Goal: Task Accomplishment & Management: Manage account settings

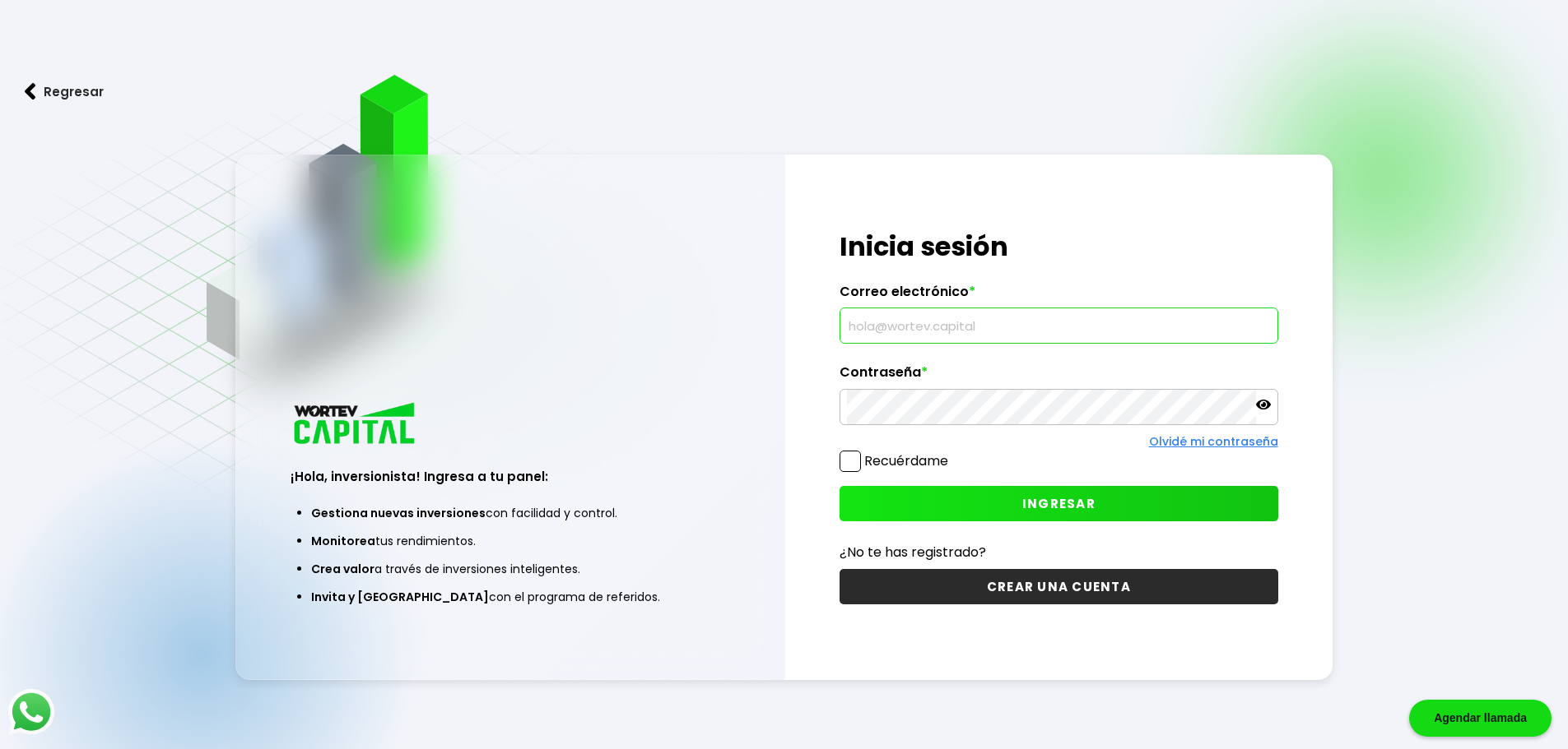
click at [899, 332] on input "text" at bounding box center [1058, 326] width 424 height 35
type input "[EMAIL_ADDRESS][DOMAIN_NAME]"
click at [856, 465] on span at bounding box center [850, 461] width 21 height 21
click at [951, 453] on input "Recuérdame" at bounding box center [951, 453] width 0 height 0
click at [1061, 496] on span "INGRESAR" at bounding box center [1058, 503] width 73 height 17
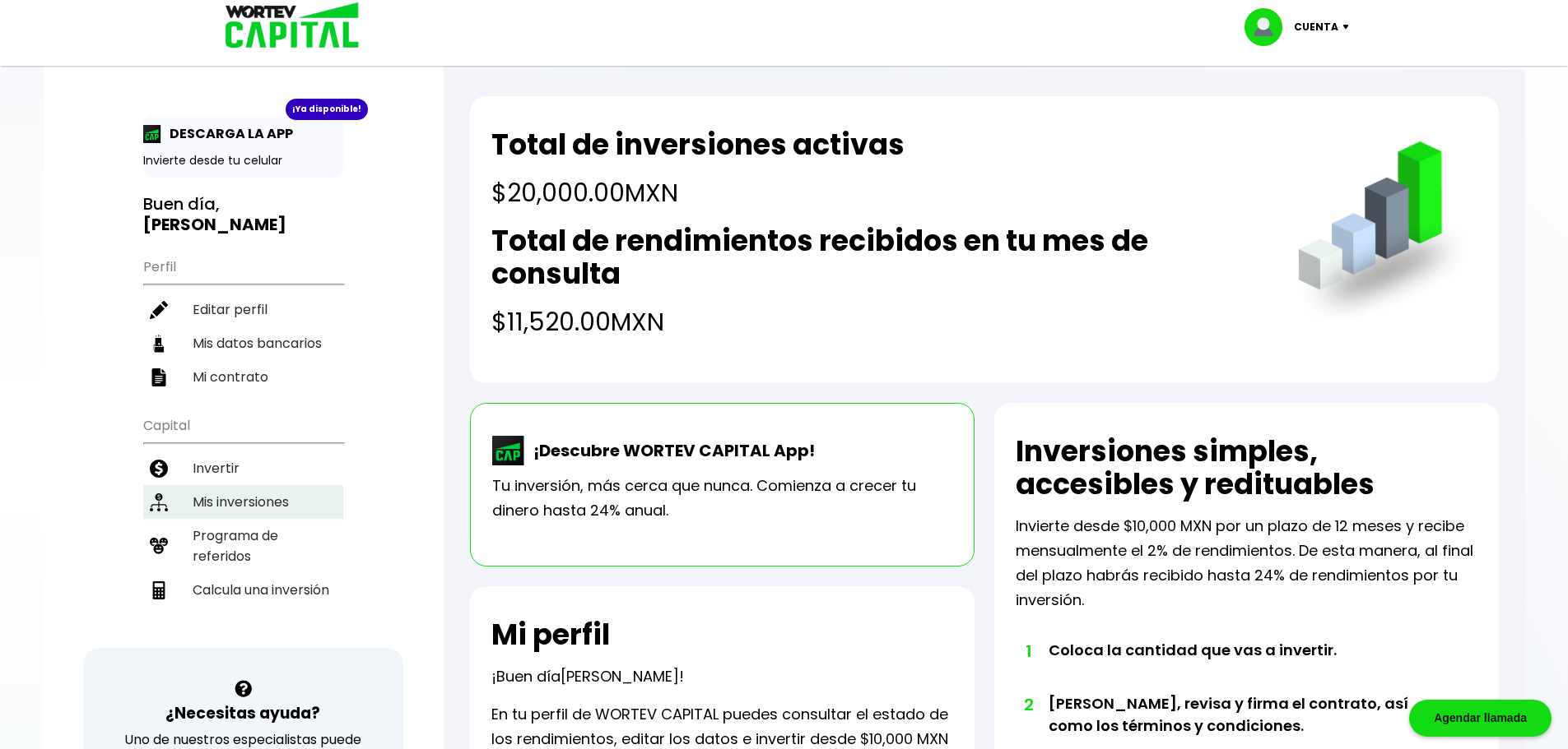
click at [266, 485] on li "Mis inversiones" at bounding box center [242, 502] width 200 height 34
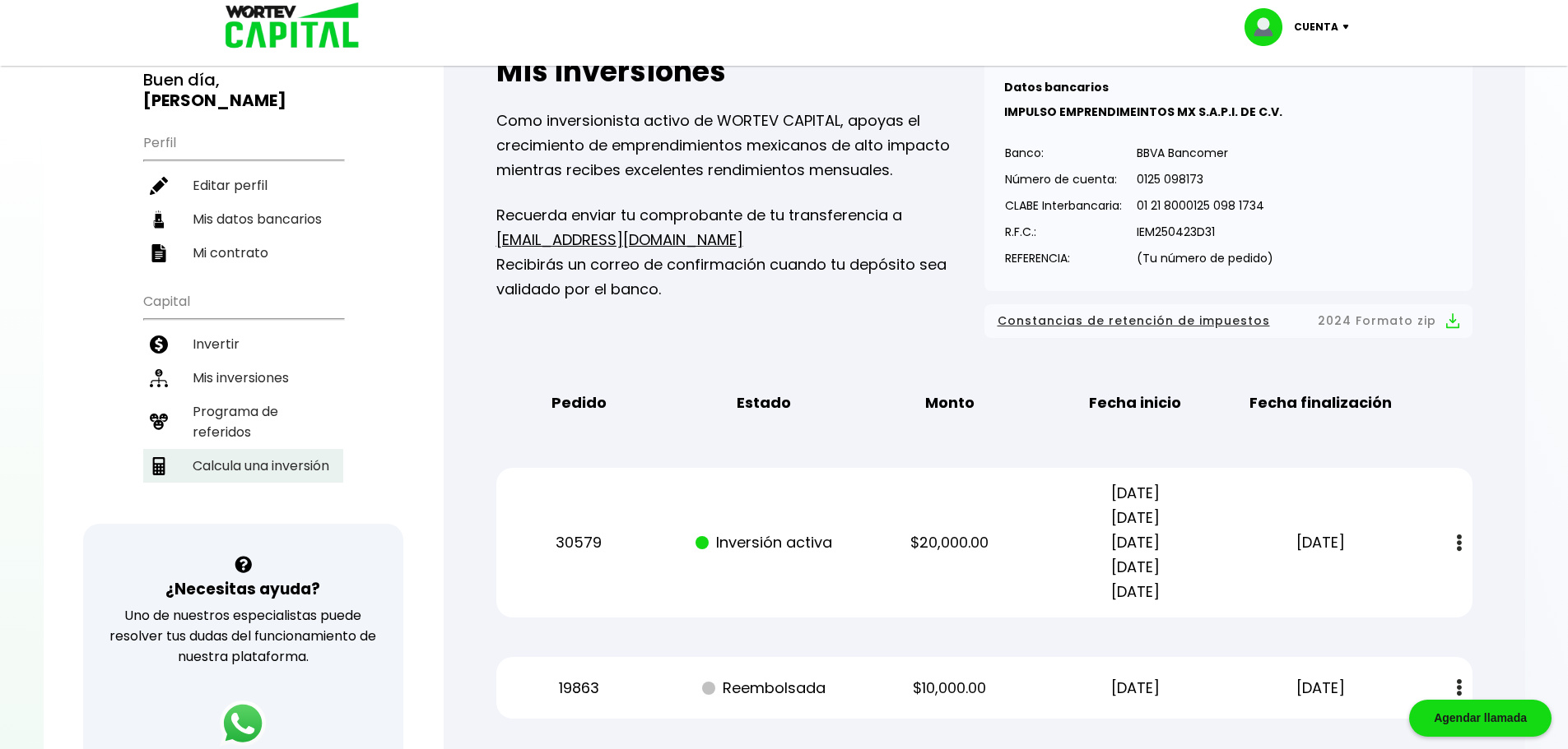
scroll to position [83, 0]
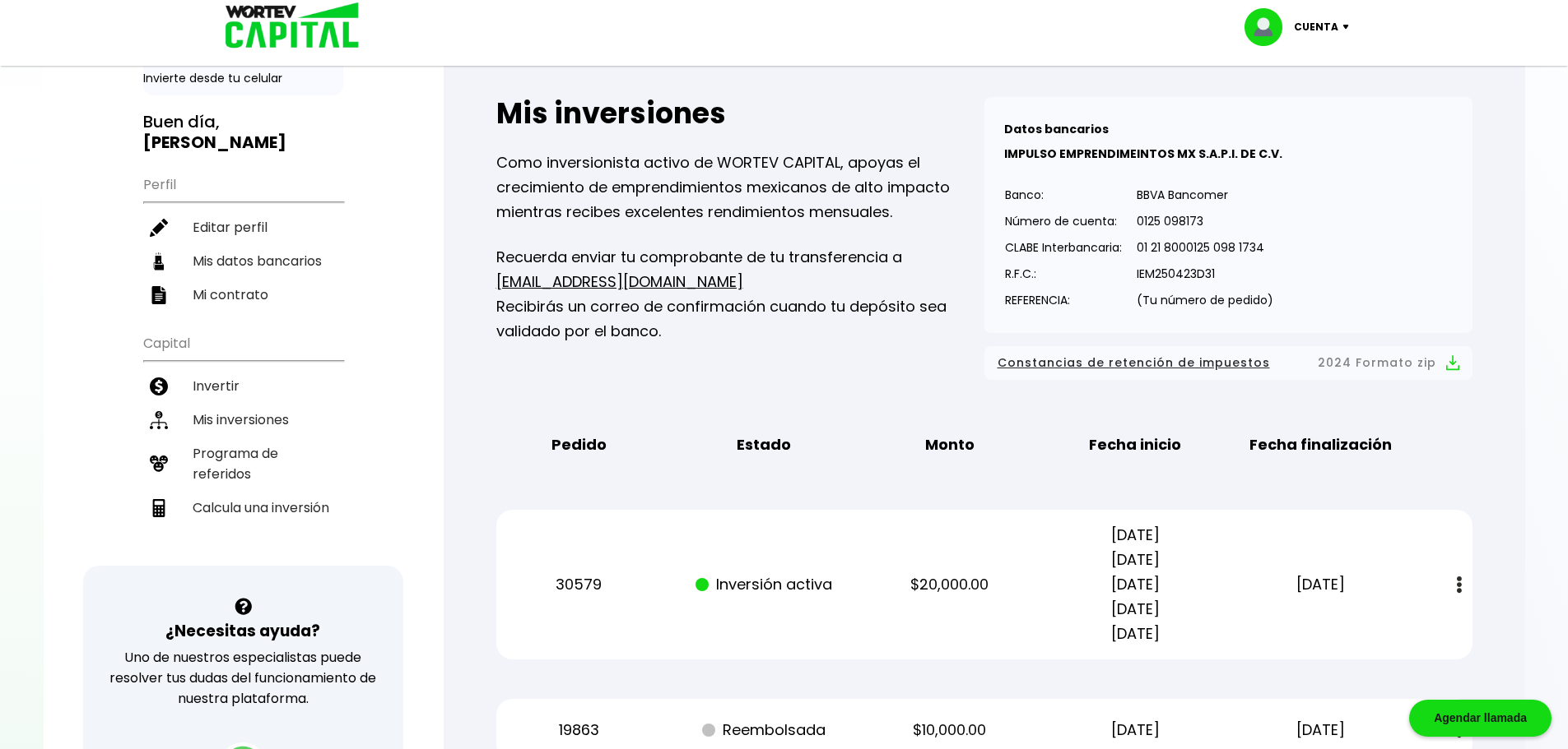
click at [1457, 584] on img at bounding box center [1460, 585] width 5 height 17
click at [1362, 626] on link "Estado de cuenta" at bounding box center [1352, 629] width 115 height 20
click at [257, 278] on li "Mi contrato" at bounding box center [242, 295] width 200 height 34
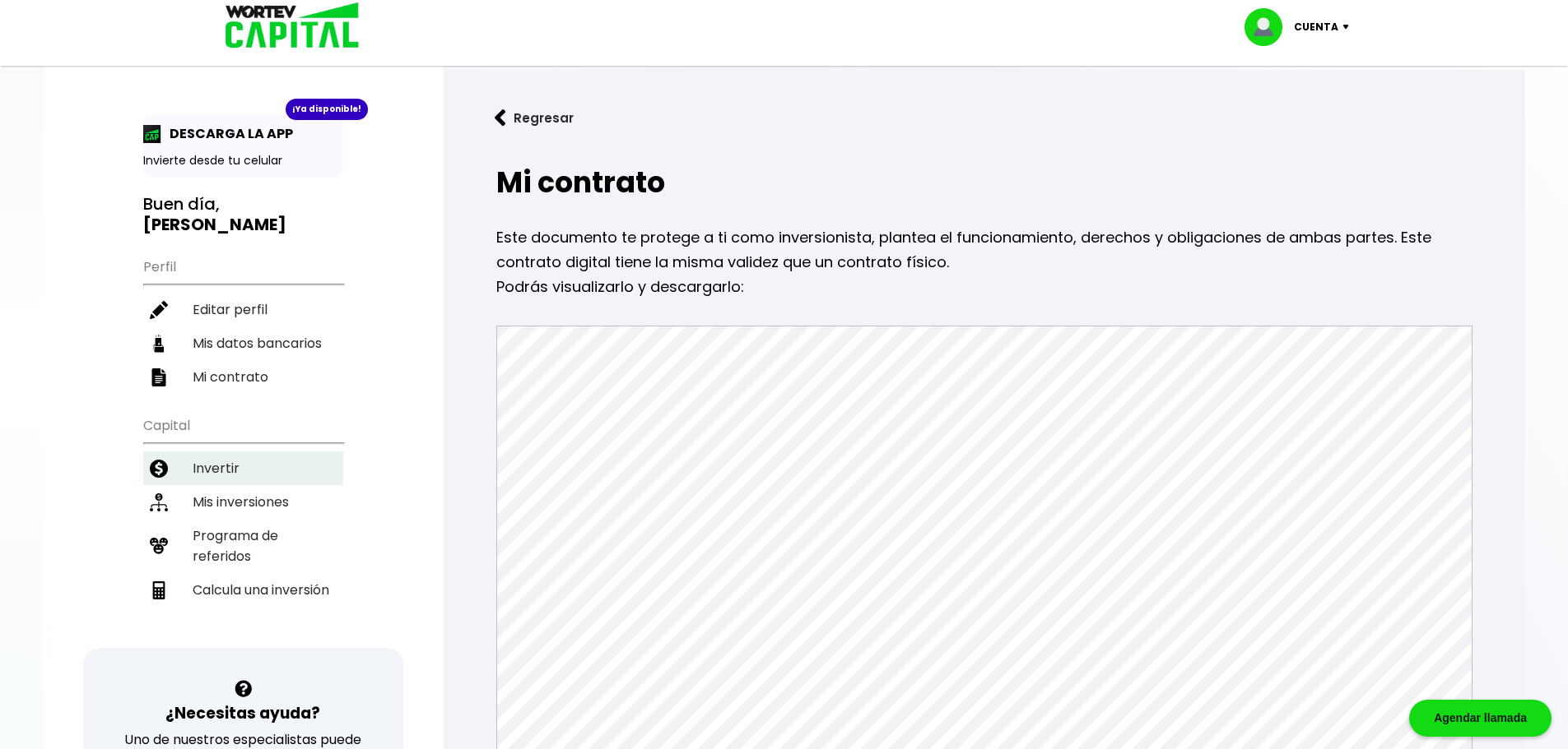
click at [237, 452] on li "Invertir" at bounding box center [242, 469] width 200 height 34
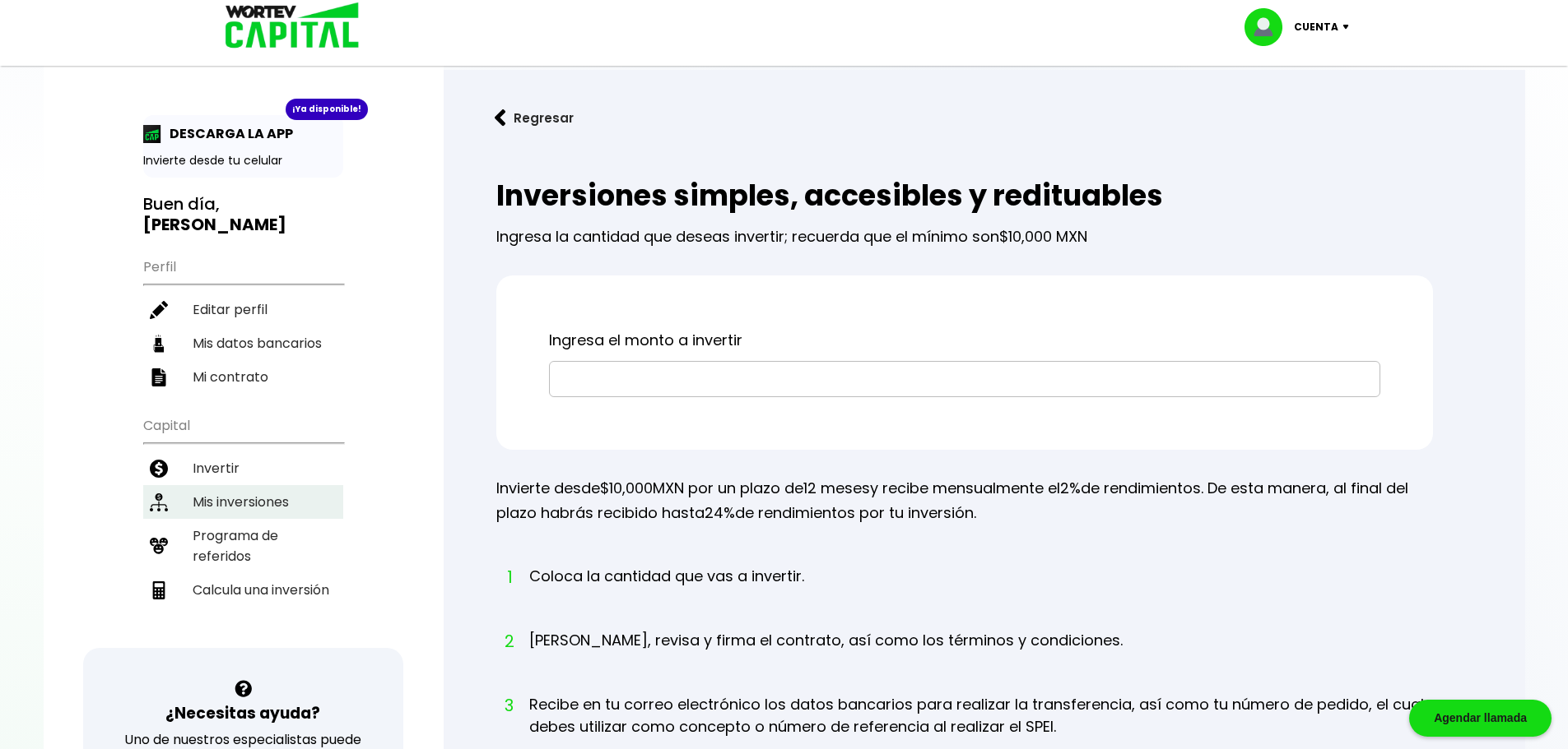
click at [242, 485] on li "Mis inversiones" at bounding box center [242, 502] width 200 height 34
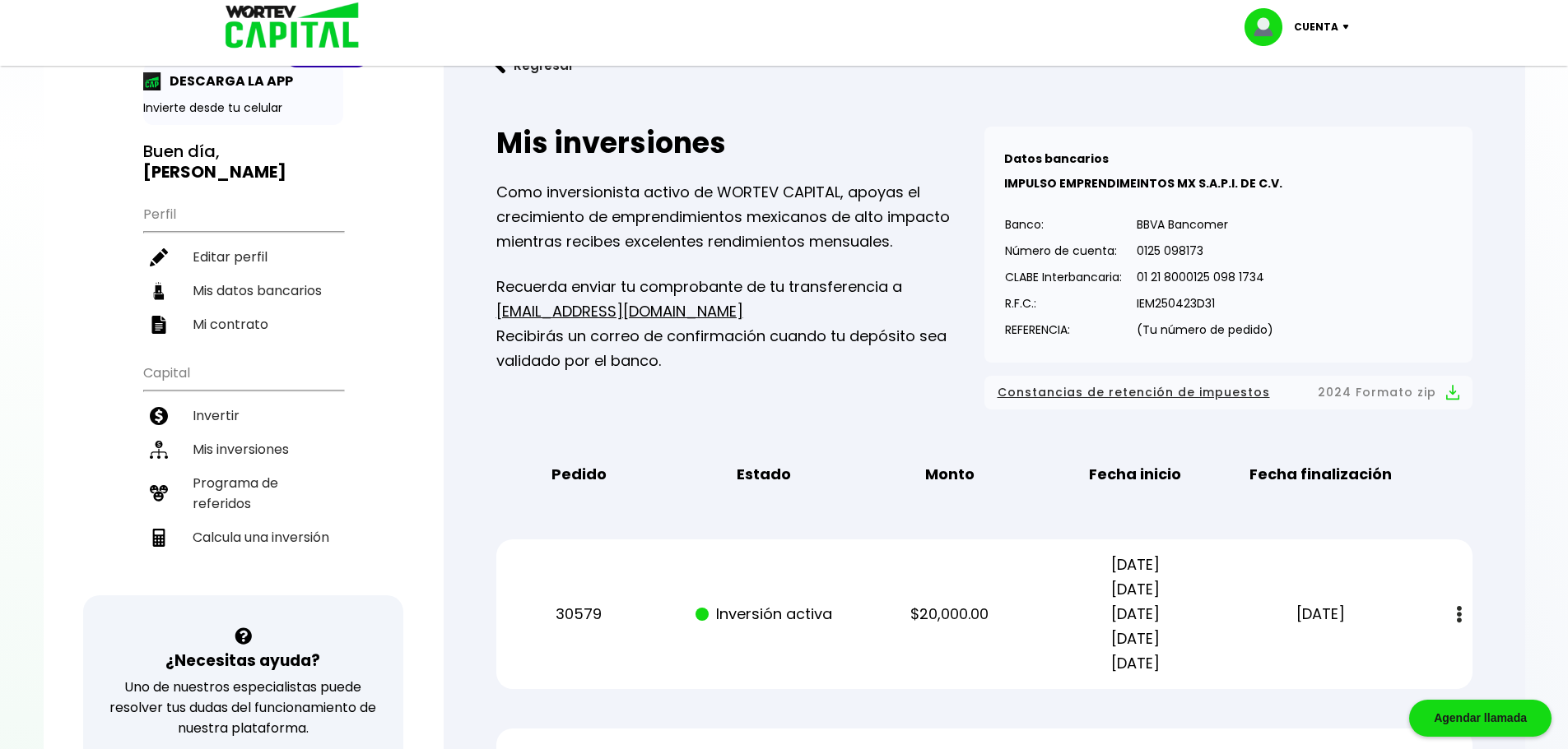
scroll to position [247, 0]
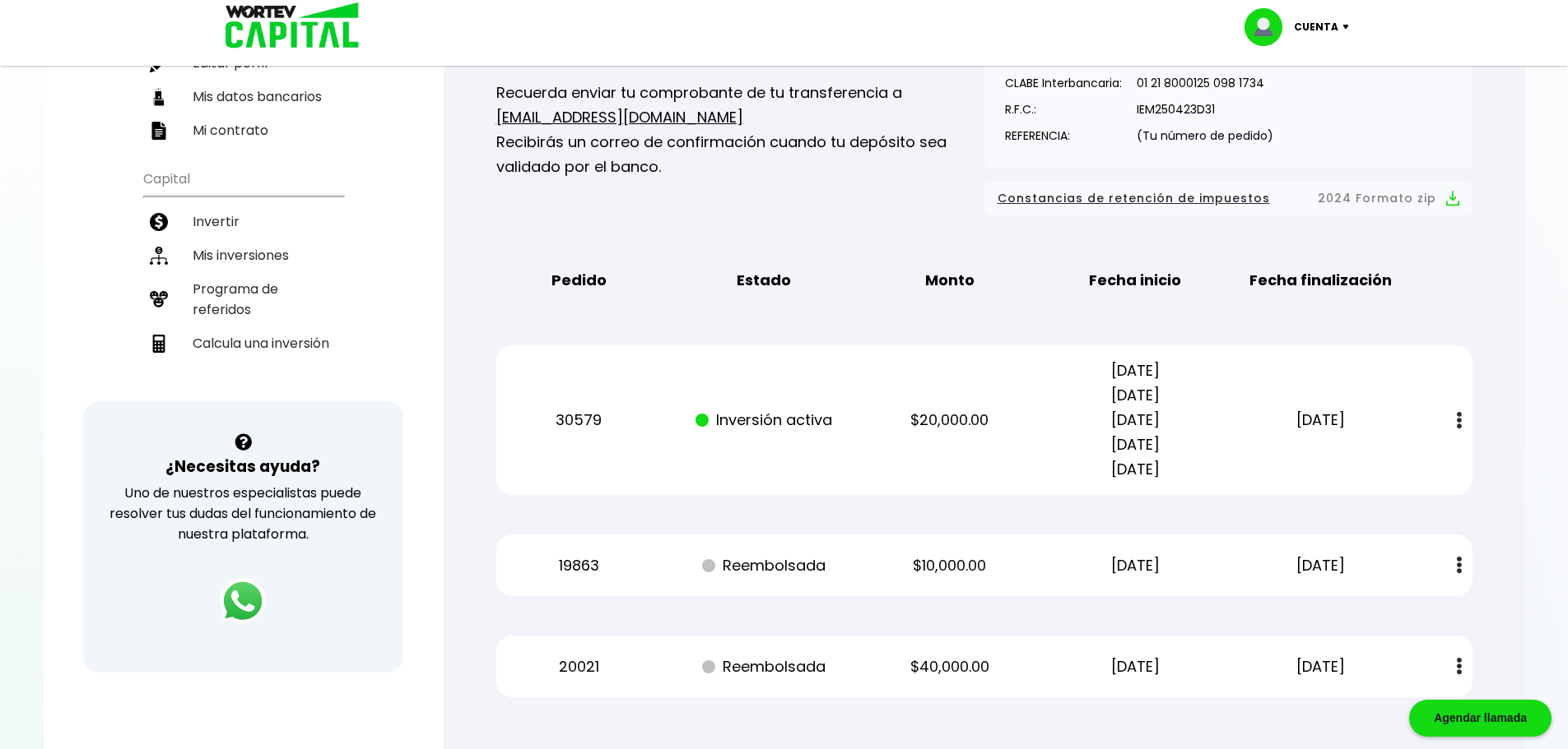
click at [1295, 417] on p "[DATE]" at bounding box center [1321, 421] width 156 height 25
click at [1457, 415] on img at bounding box center [1460, 420] width 5 height 17
click at [1358, 465] on link "Estado de cuenta" at bounding box center [1352, 465] width 115 height 20
